Goal: Task Accomplishment & Management: Use online tool/utility

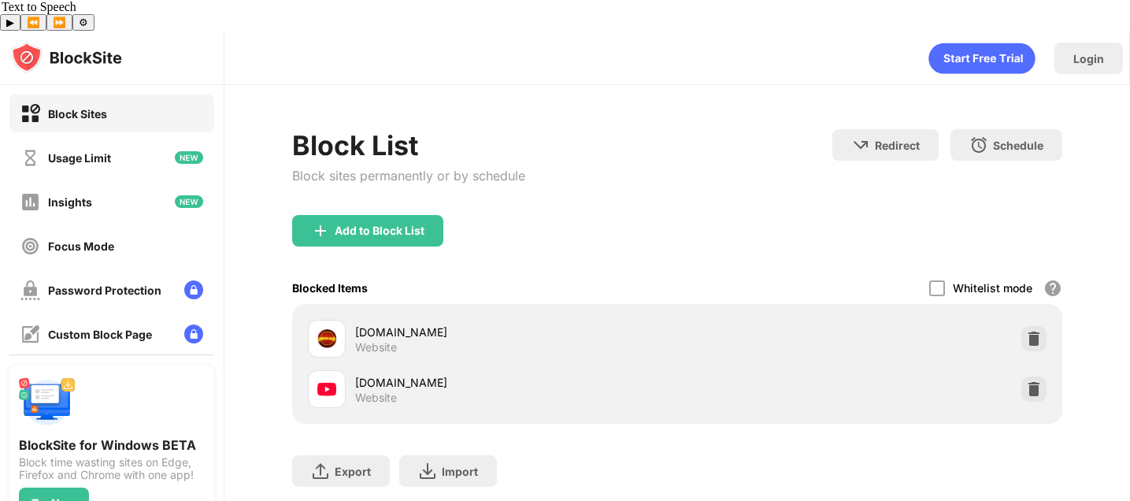
click at [365, 219] on div "Add to Block List" at bounding box center [677, 243] width 770 height 57
click at [380, 224] on div "Add to Block List" at bounding box center [380, 230] width 90 height 13
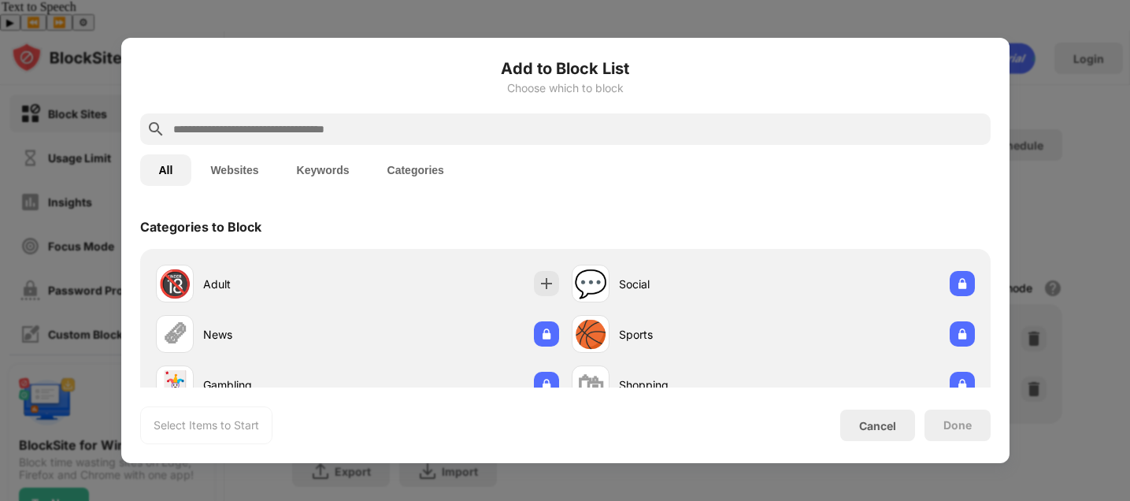
click at [320, 121] on input "text" at bounding box center [578, 129] width 813 height 19
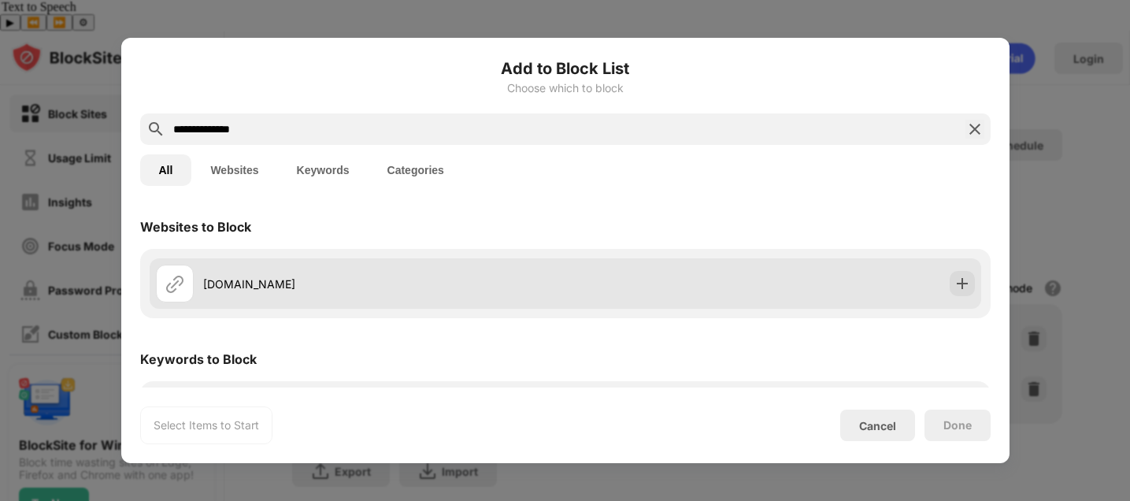
type input "**********"
click at [269, 306] on div "[DOMAIN_NAME]" at bounding box center [566, 283] width 832 height 50
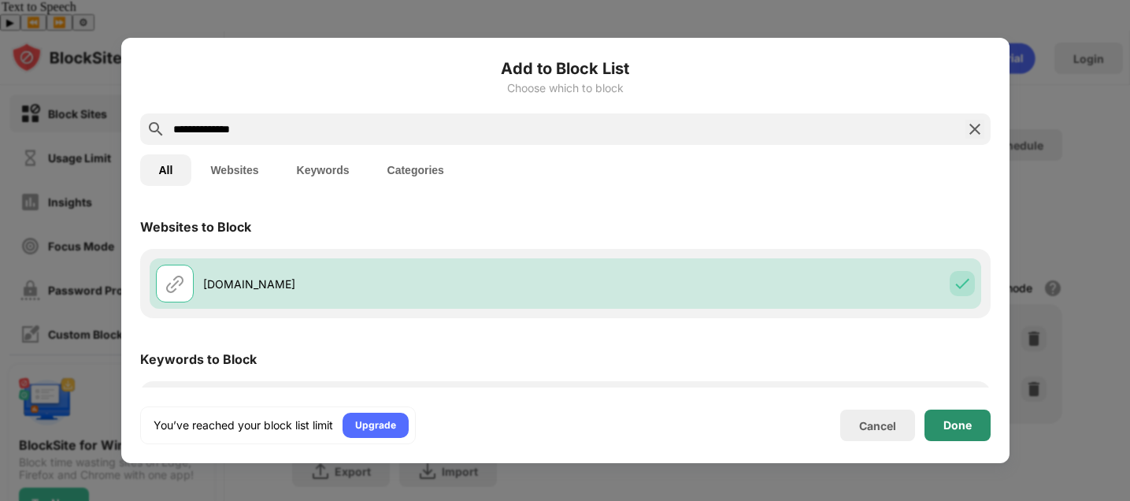
click at [960, 431] on div "Done" at bounding box center [957, 425] width 28 height 13
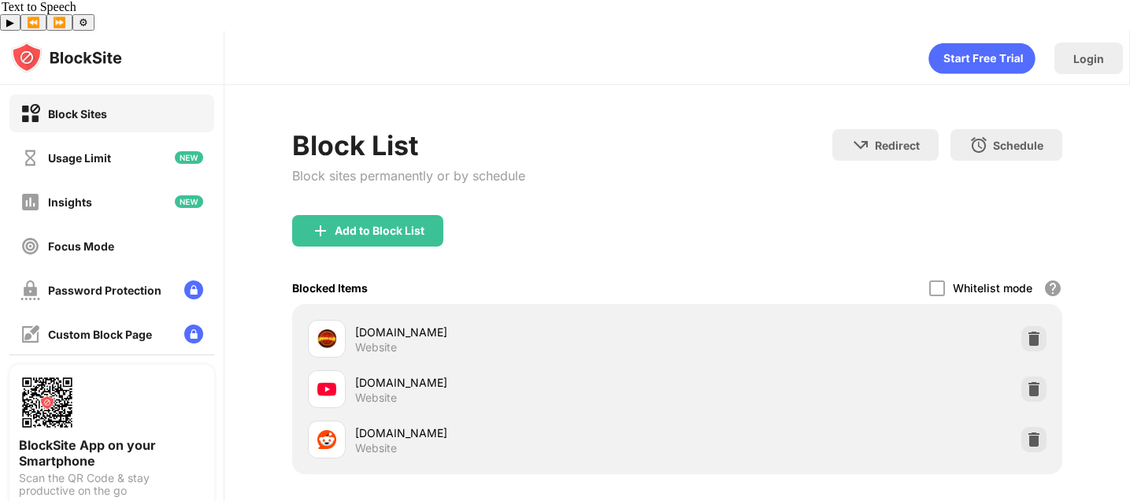
click at [1026, 381] on img at bounding box center [1034, 389] width 16 height 16
